Goal: Information Seeking & Learning: Learn about a topic

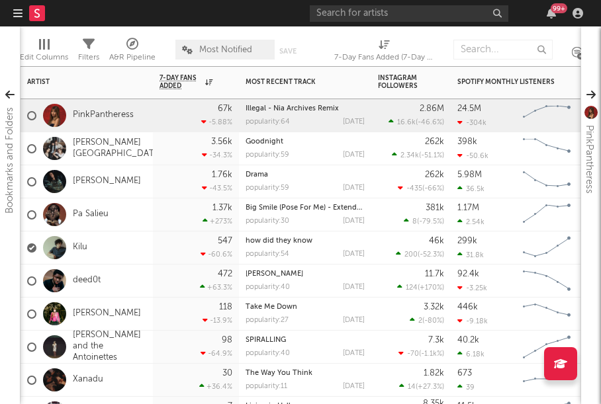
click at [67, 243] on div at bounding box center [54, 247] width 36 height 23
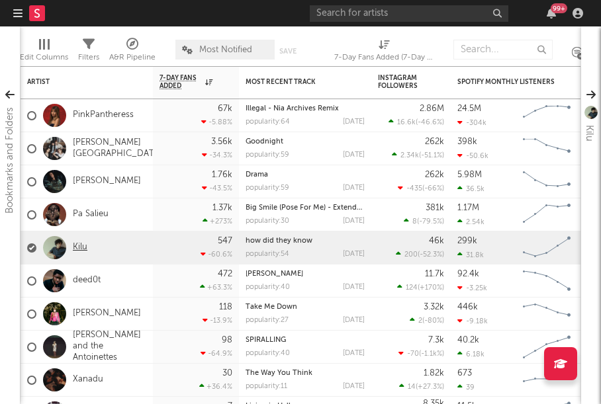
click at [78, 244] on link "Kilu" at bounding box center [80, 247] width 15 height 11
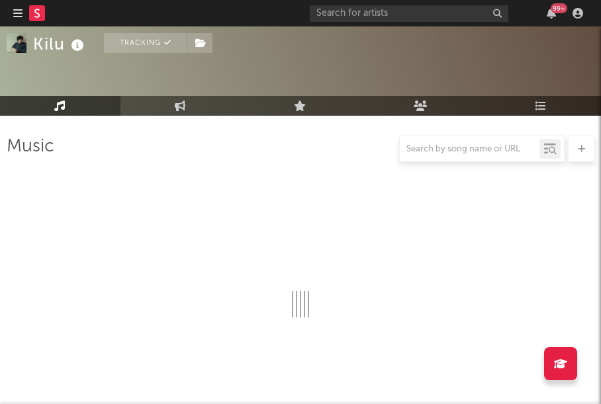
select select "6m"
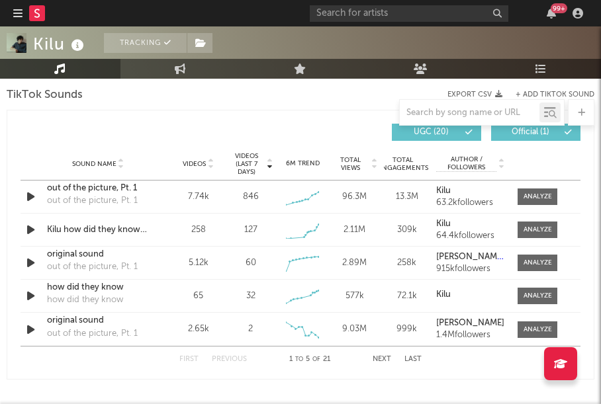
scroll to position [902, 0]
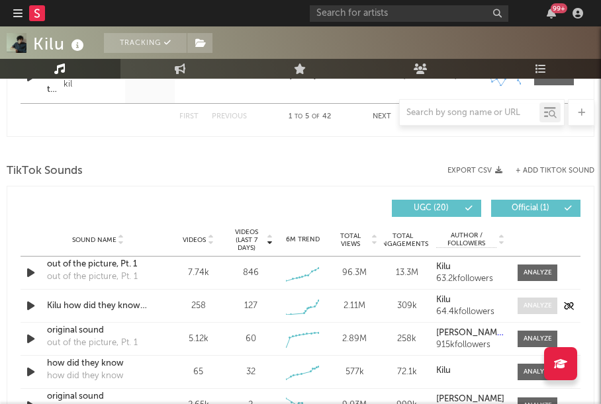
click at [525, 302] on div at bounding box center [537, 306] width 28 height 10
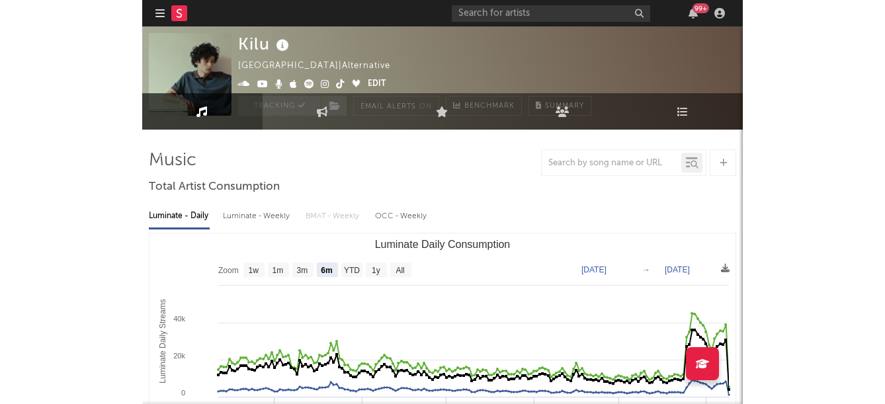
scroll to position [0, 0]
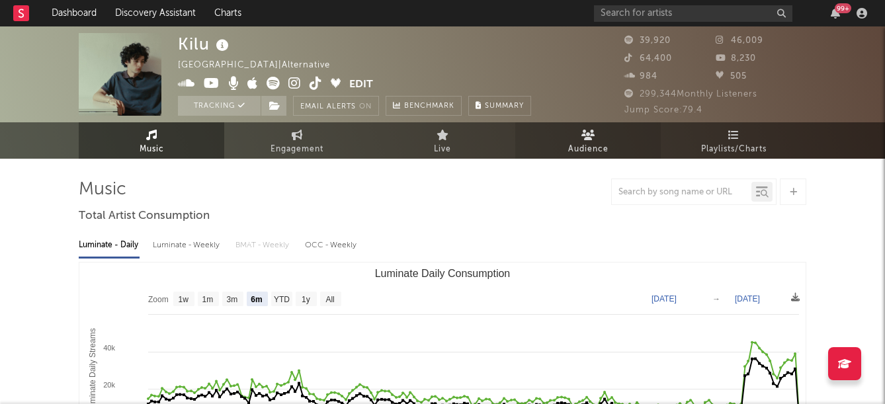
click at [600, 139] on link "Audience" at bounding box center [588, 140] width 146 height 36
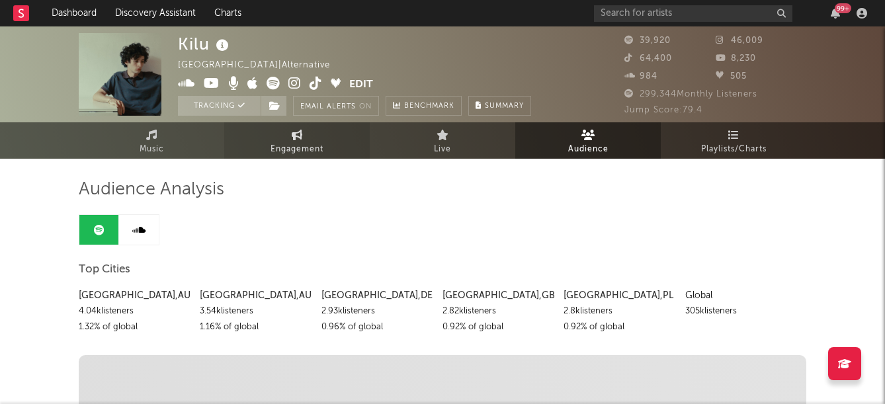
click at [302, 146] on span "Engagement" at bounding box center [297, 150] width 53 height 16
select select "1w"
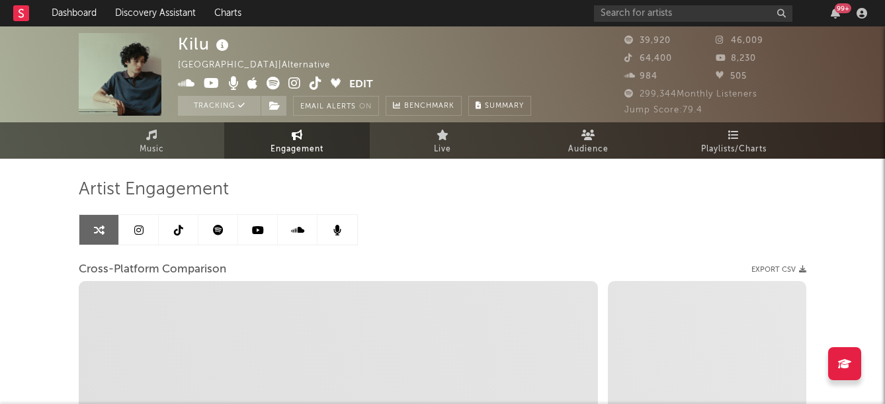
select select "1m"
